Goal: Transaction & Acquisition: Purchase product/service

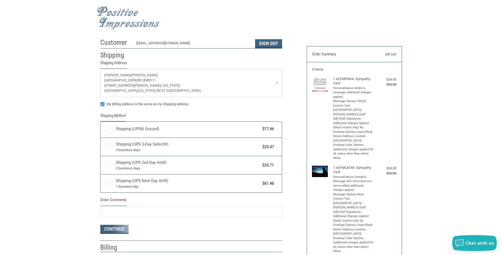
radio input "true"
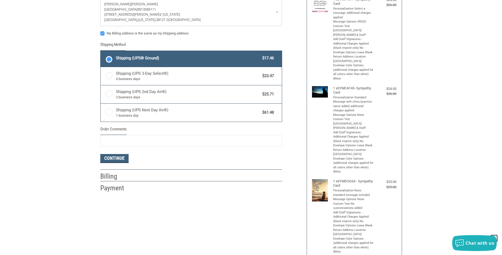
scroll to position [106, 0]
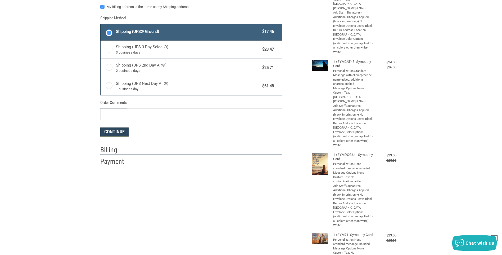
click at [118, 134] on button "Continue" at bounding box center [114, 131] width 28 height 9
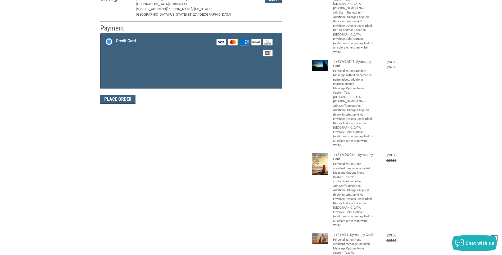
scroll to position [101, 0]
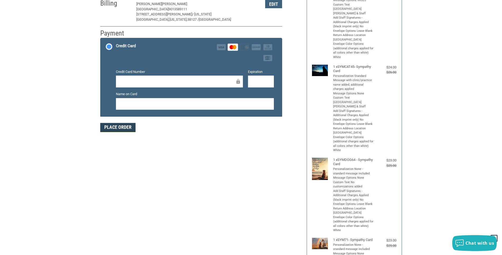
click at [111, 127] on button "Place Order" at bounding box center [117, 127] width 35 height 9
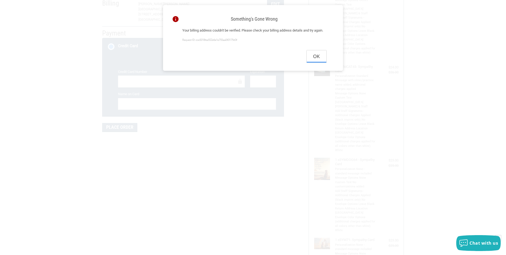
click at [319, 62] on button "Ok" at bounding box center [317, 56] width 20 height 12
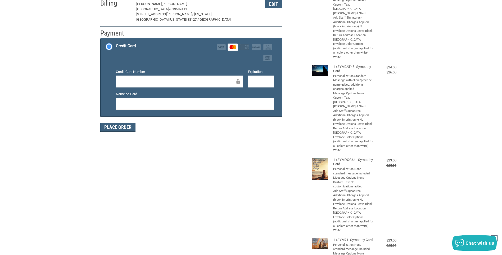
scroll to position [0, 0]
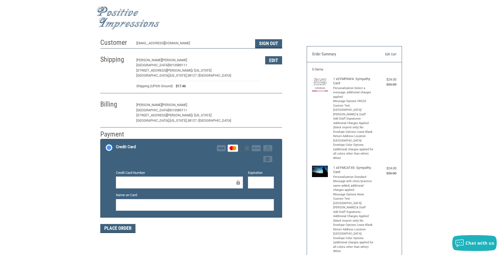
click at [272, 104] on button "Edit" at bounding box center [273, 105] width 17 height 8
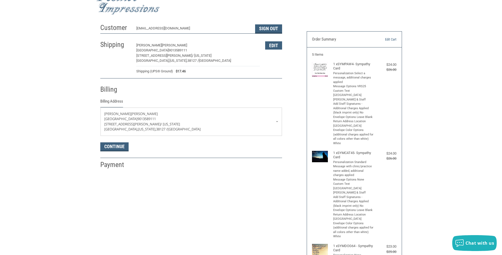
scroll to position [14, 0]
click at [276, 123] on link "[PERSON_NAME][GEOGRAPHIC_DATA] 9013589111 [STREET_ADDRESS][PERSON_NAME][US_STAT…" at bounding box center [191, 122] width 181 height 28
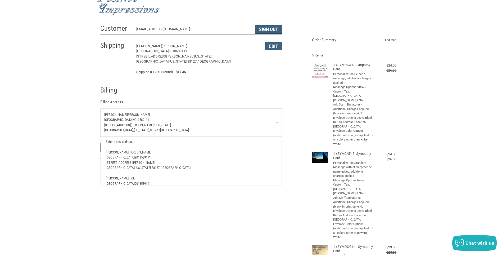
click at [276, 123] on link "[PERSON_NAME][GEOGRAPHIC_DATA] 9013589111 [STREET_ADDRESS][PERSON_NAME][US_STAT…" at bounding box center [191, 122] width 181 height 28
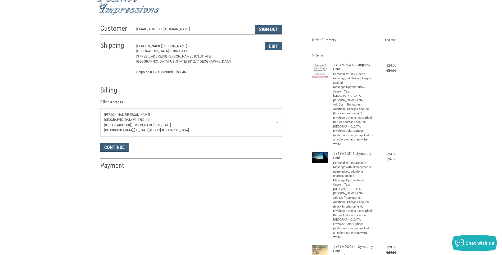
click at [154, 126] on span "/ [US_STATE]" at bounding box center [162, 125] width 17 height 4
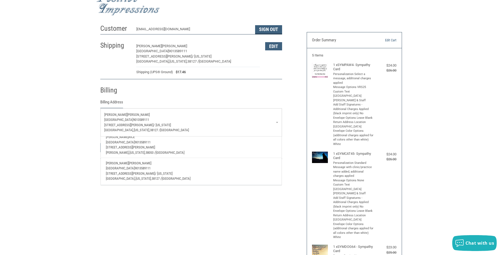
scroll to position [45, 0]
click at [157, 150] on span "[GEOGRAPHIC_DATA]" at bounding box center [170, 152] width 29 height 4
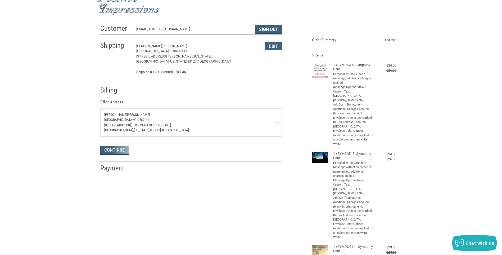
click at [21, 155] on div "Customer [EMAIL_ADDRESS][DOMAIN_NAME] Sign Out Shipping [PERSON_NAME][GEOGRAPHI…" at bounding box center [251, 255] width 502 height 466
click at [110, 156] on li "Billing Billing Address [PERSON_NAME][GEOGRAPHIC_DATA] 9013589111 [STREET_ADDRE…" at bounding box center [191, 118] width 182 height 79
click at [113, 149] on button "Continue" at bounding box center [114, 147] width 28 height 9
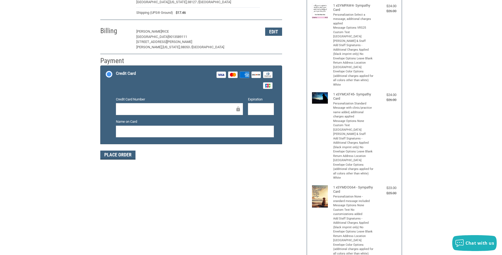
scroll to position [79, 0]
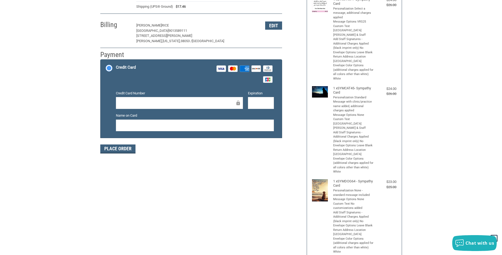
click at [159, 99] on div at bounding box center [179, 103] width 127 height 12
click at [249, 102] on div at bounding box center [261, 103] width 26 height 12
click at [250, 102] on div at bounding box center [261, 103] width 26 height 12
click at [128, 149] on button "Place Order" at bounding box center [117, 148] width 35 height 9
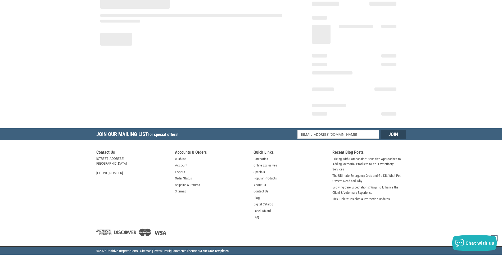
scroll to position [50, 0]
